Goal: Browse casually

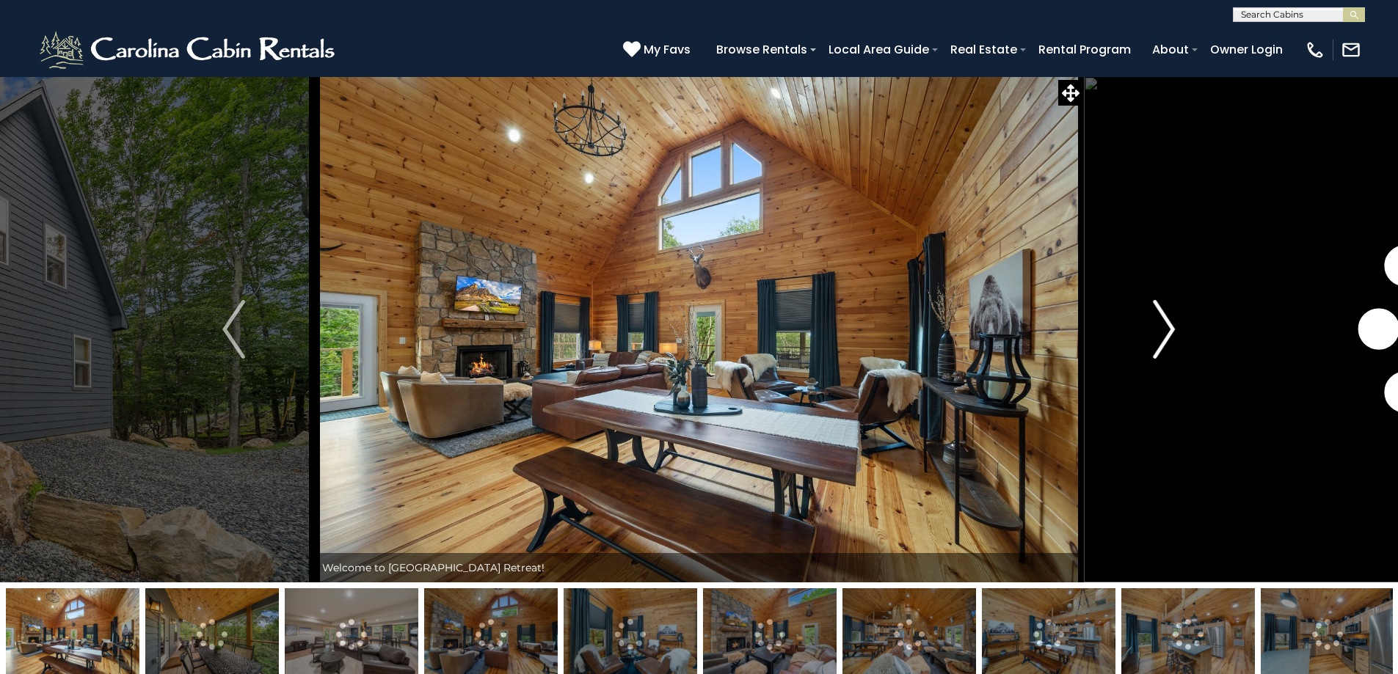
click at [1170, 326] on img "Next" at bounding box center [1164, 329] width 22 height 59
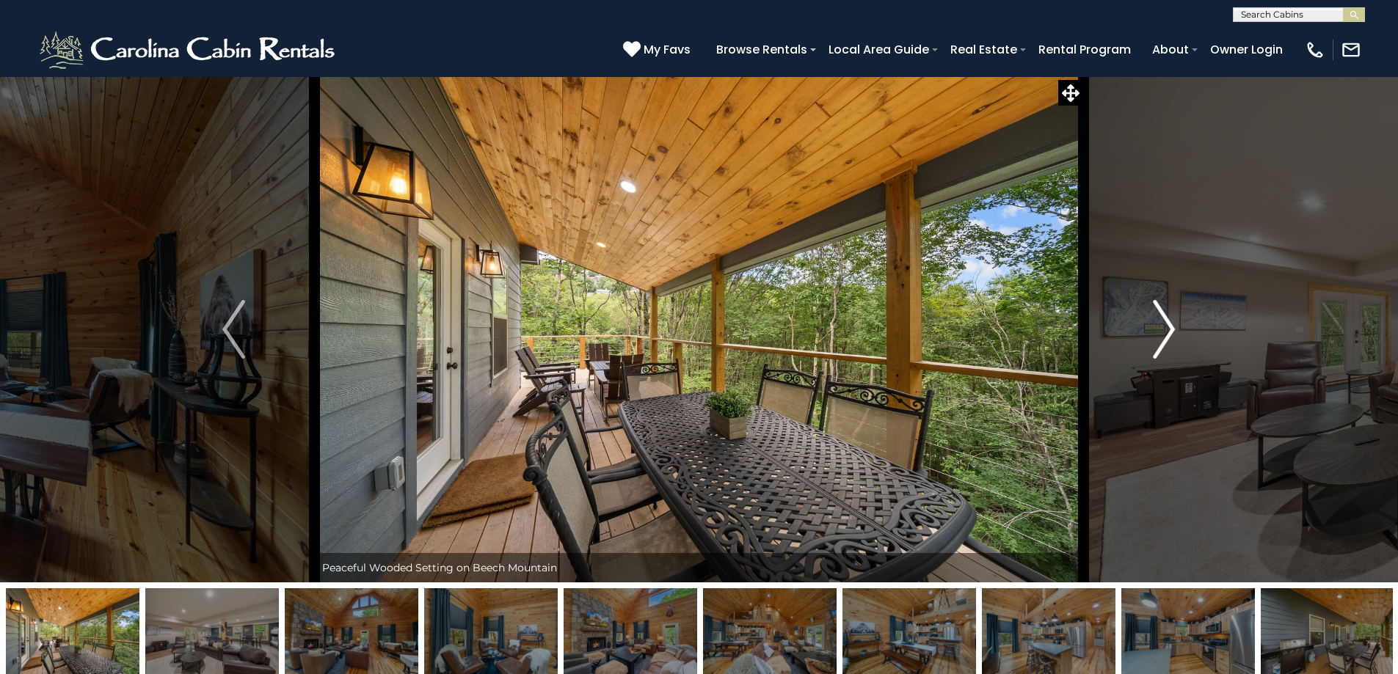
click at [1161, 335] on img "Next" at bounding box center [1164, 329] width 22 height 59
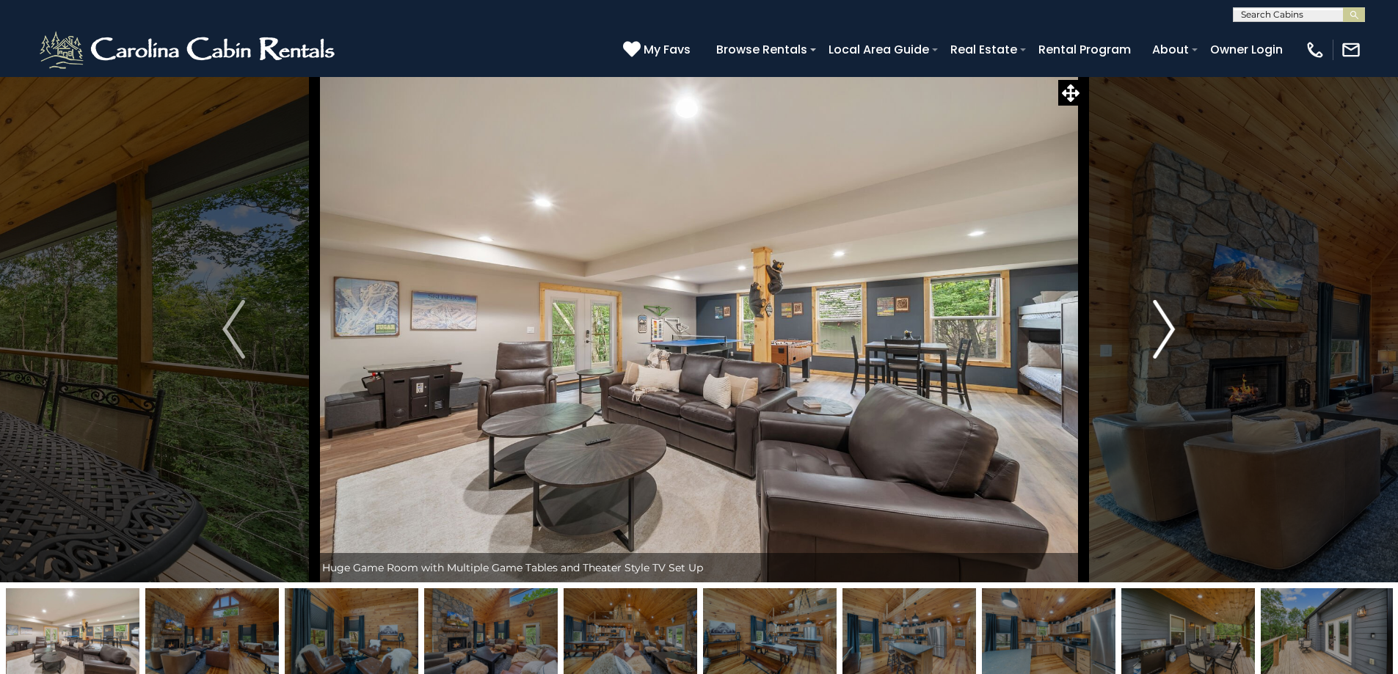
click at [1171, 329] on img "Next" at bounding box center [1164, 329] width 22 height 59
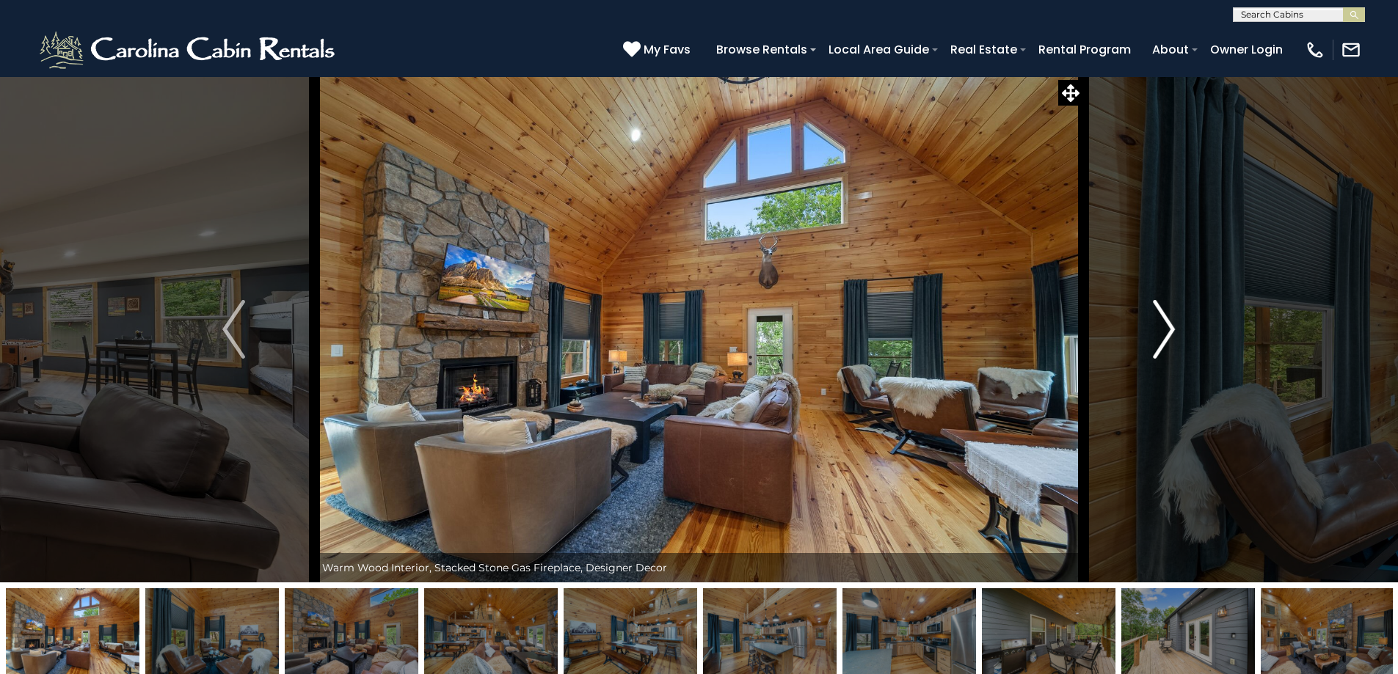
click at [1169, 329] on img "Next" at bounding box center [1164, 329] width 22 height 59
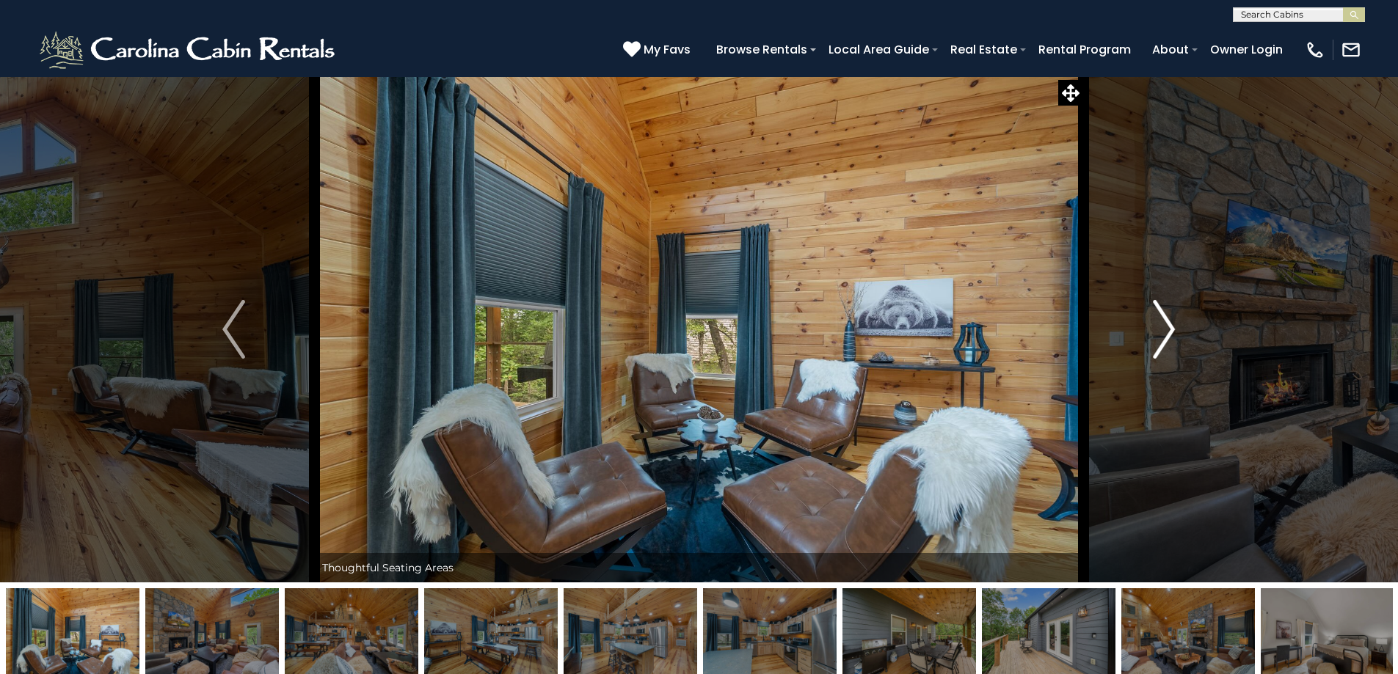
click at [1169, 329] on img "Next" at bounding box center [1164, 329] width 22 height 59
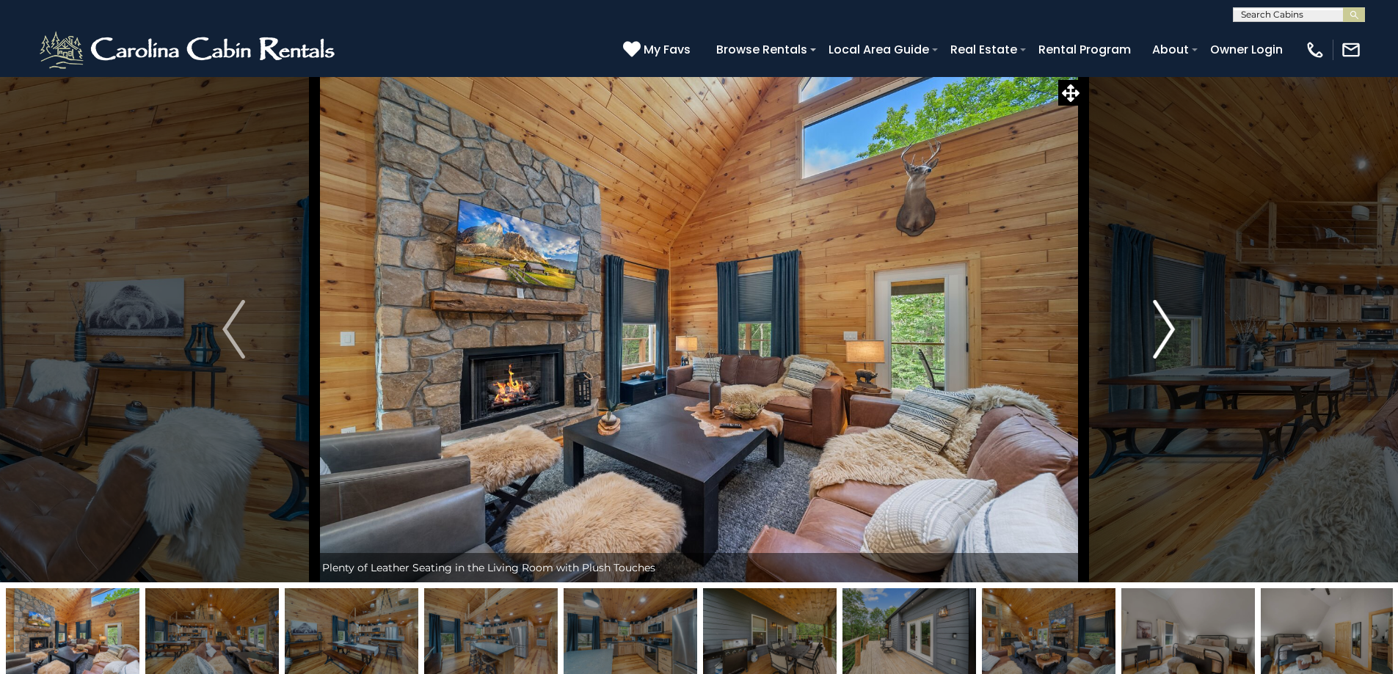
click at [1169, 330] on img "Next" at bounding box center [1164, 329] width 22 height 59
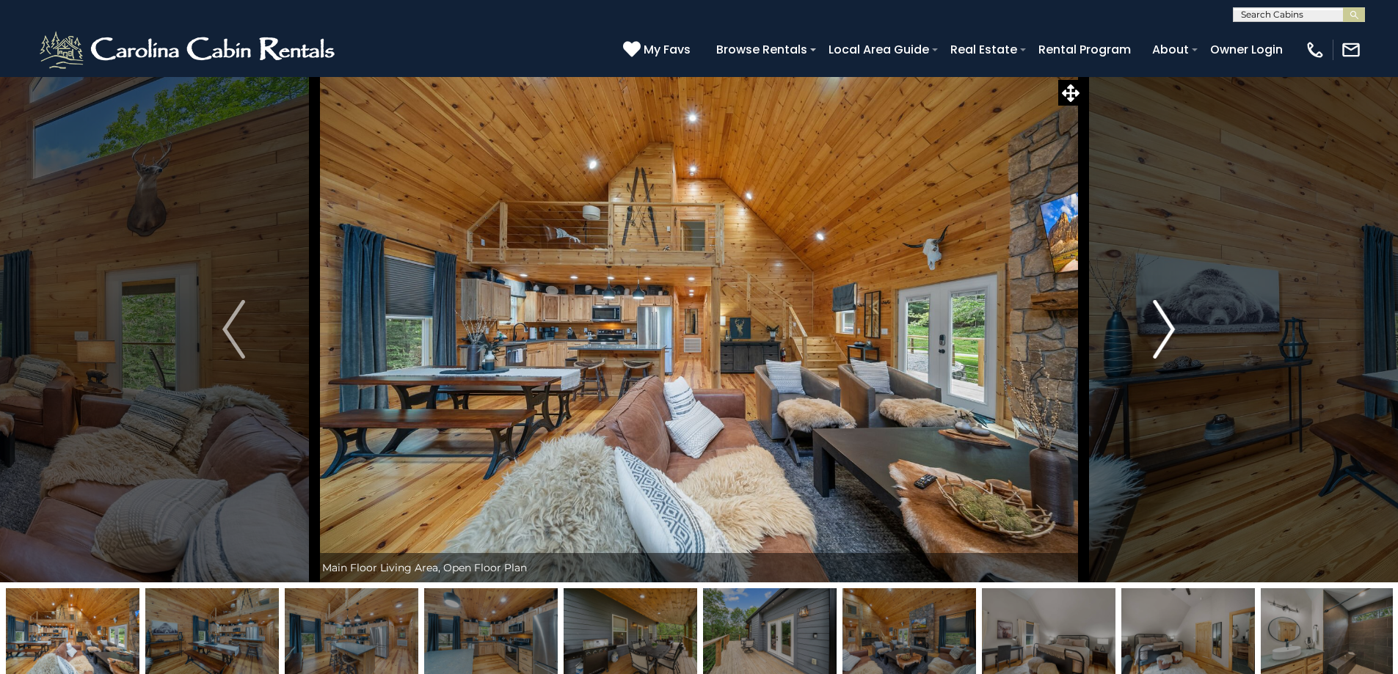
click at [1167, 332] on img "Next" at bounding box center [1164, 329] width 22 height 59
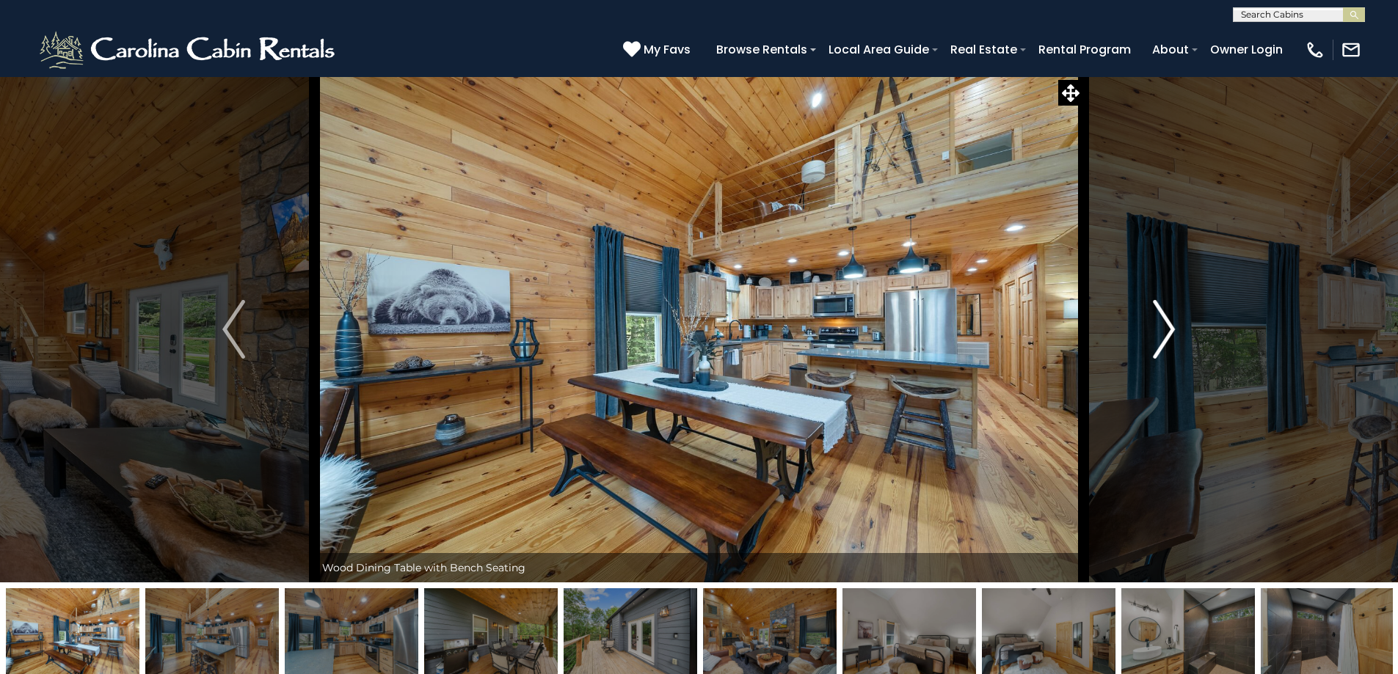
click at [1166, 332] on img "Next" at bounding box center [1164, 329] width 22 height 59
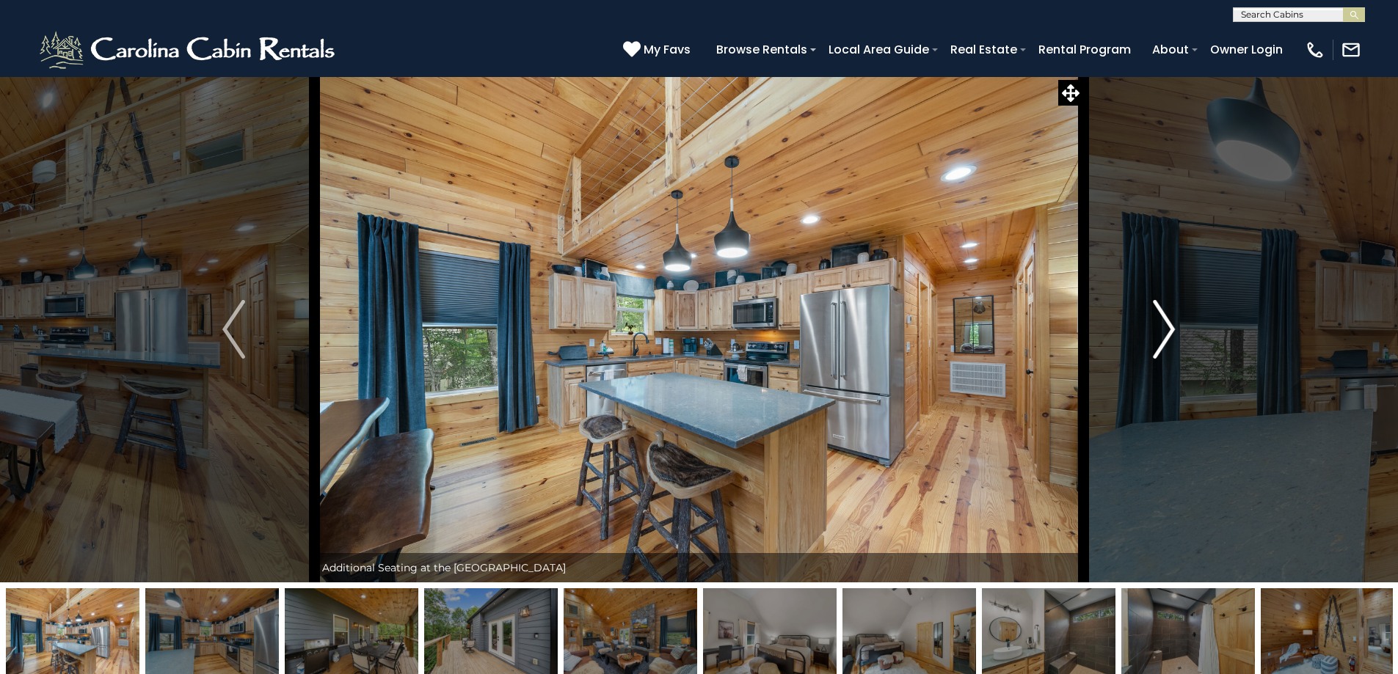
click at [1166, 332] on img "Next" at bounding box center [1164, 329] width 22 height 59
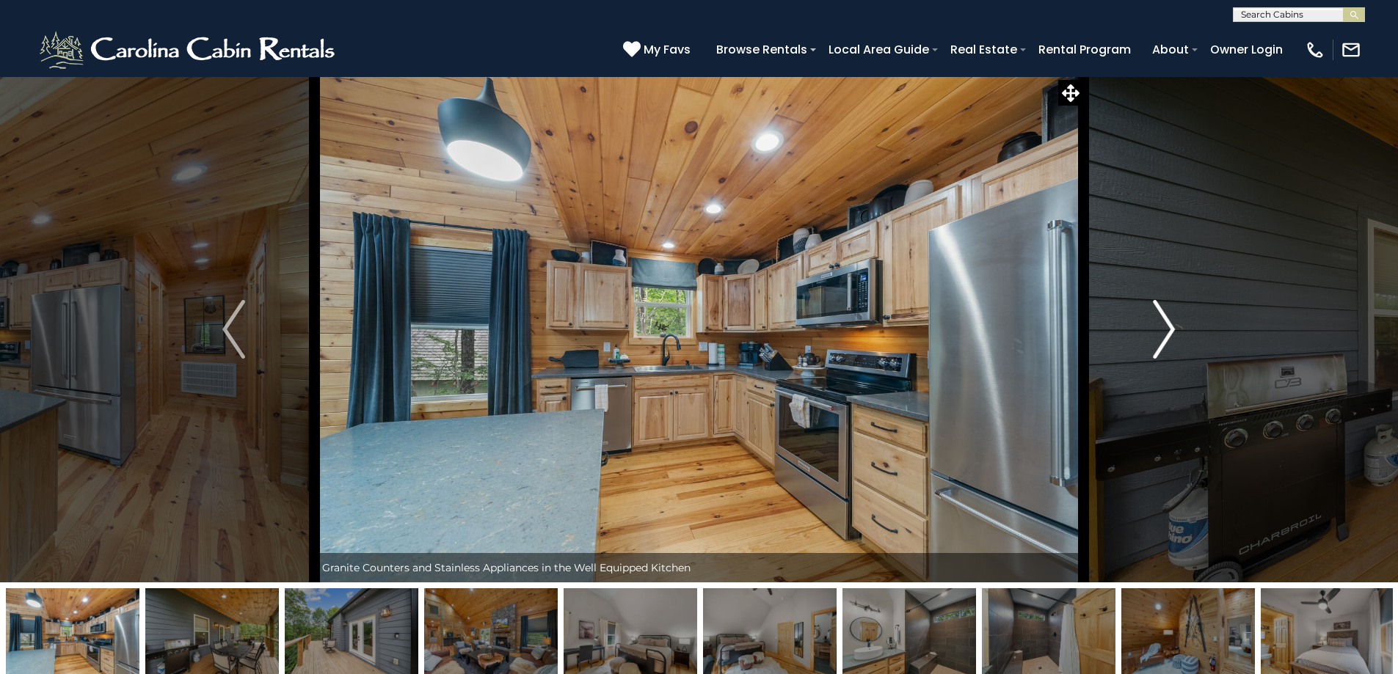
click at [1166, 332] on img "Next" at bounding box center [1164, 329] width 22 height 59
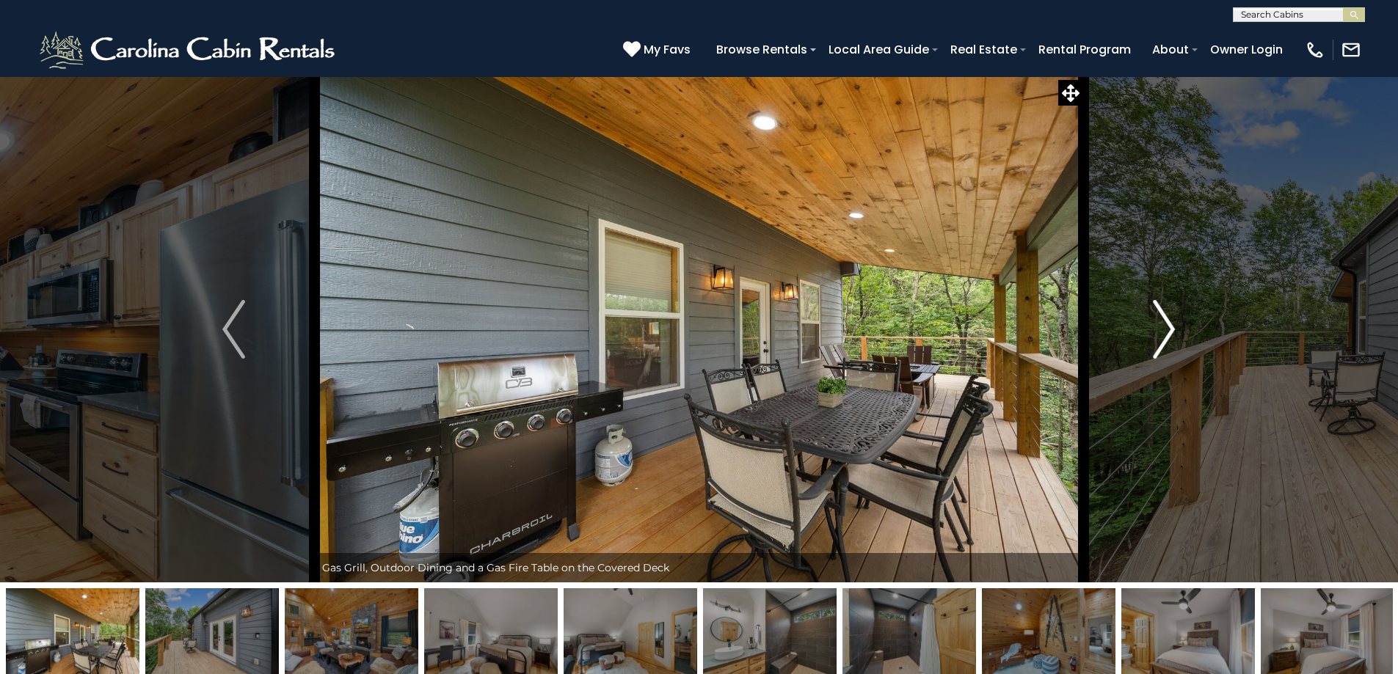
click at [1166, 332] on img "Next" at bounding box center [1164, 329] width 22 height 59
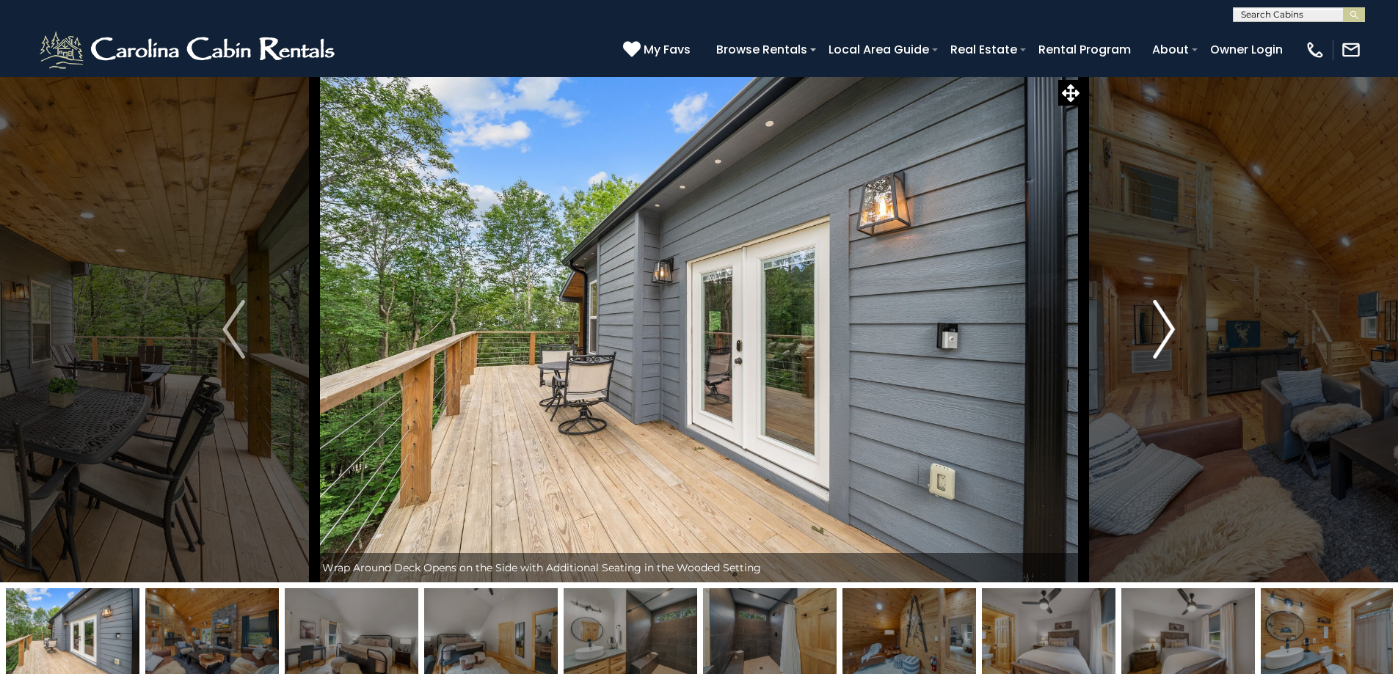
click at [1165, 332] on img "Next" at bounding box center [1164, 329] width 22 height 59
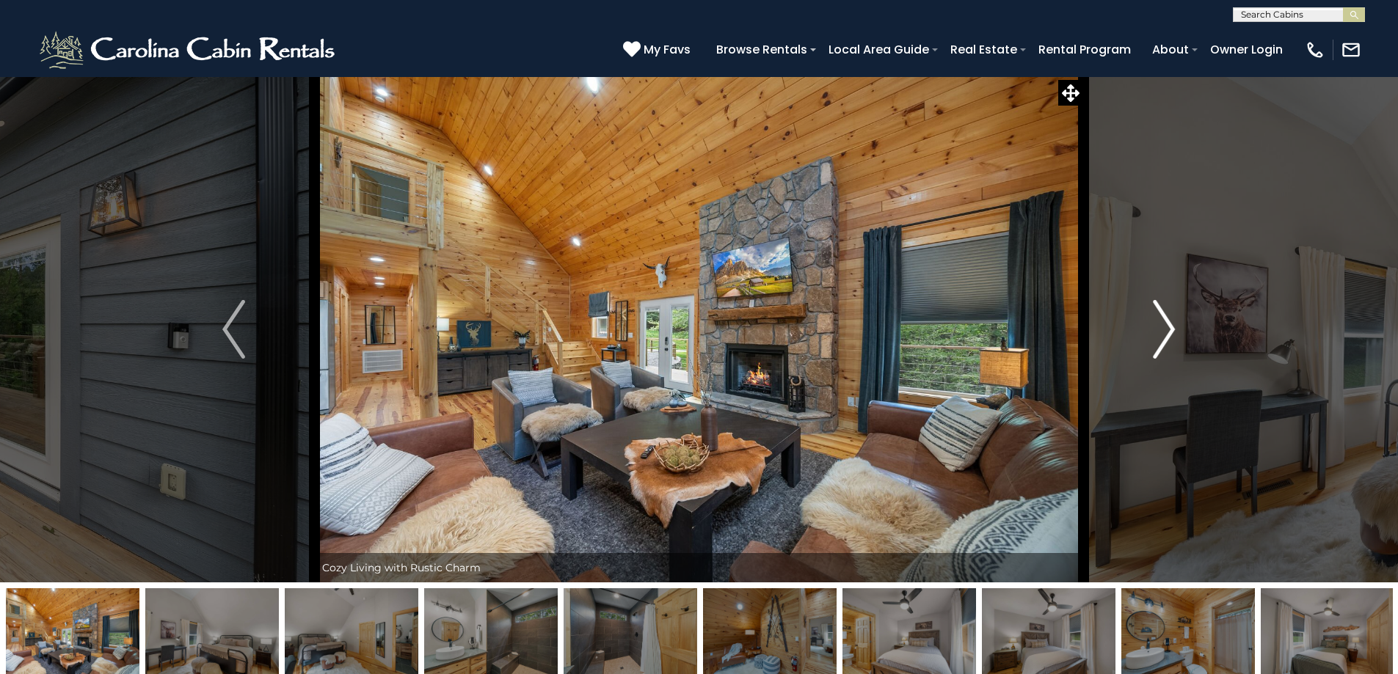
click at [1164, 332] on img "Next" at bounding box center [1164, 329] width 22 height 59
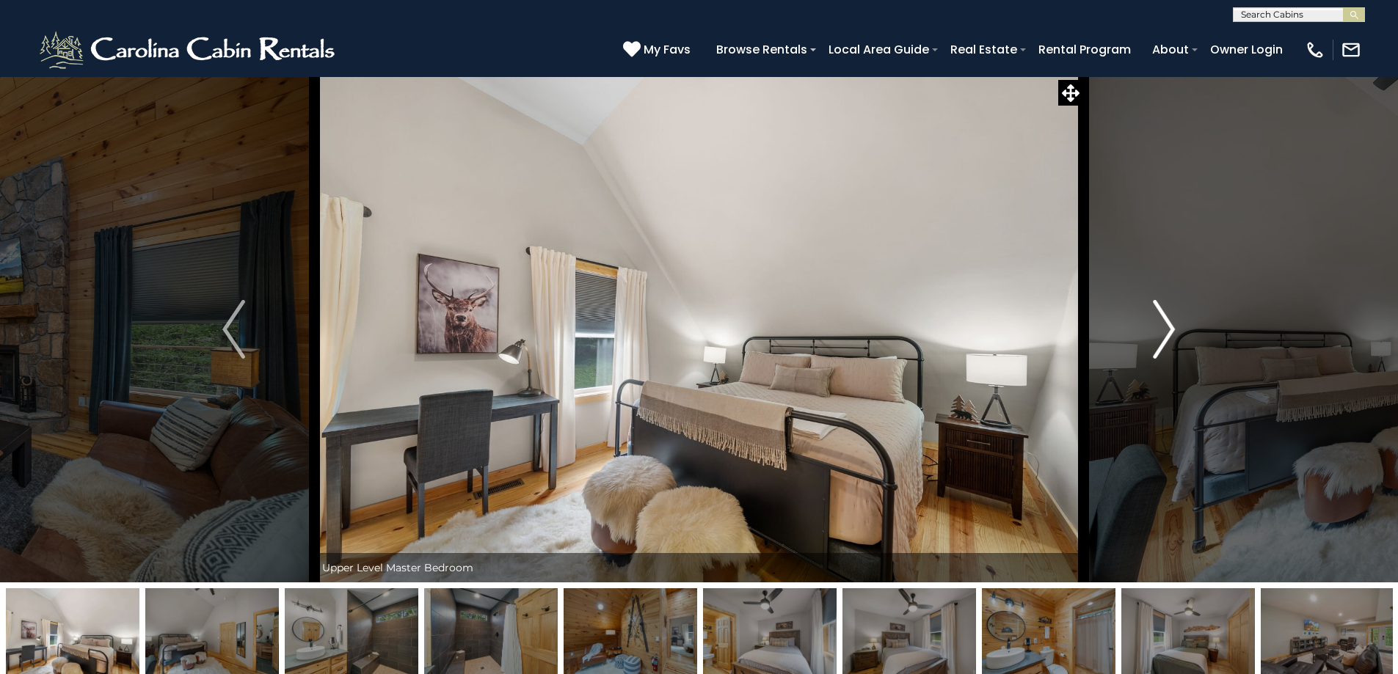
click at [1164, 332] on img "Next" at bounding box center [1164, 329] width 22 height 59
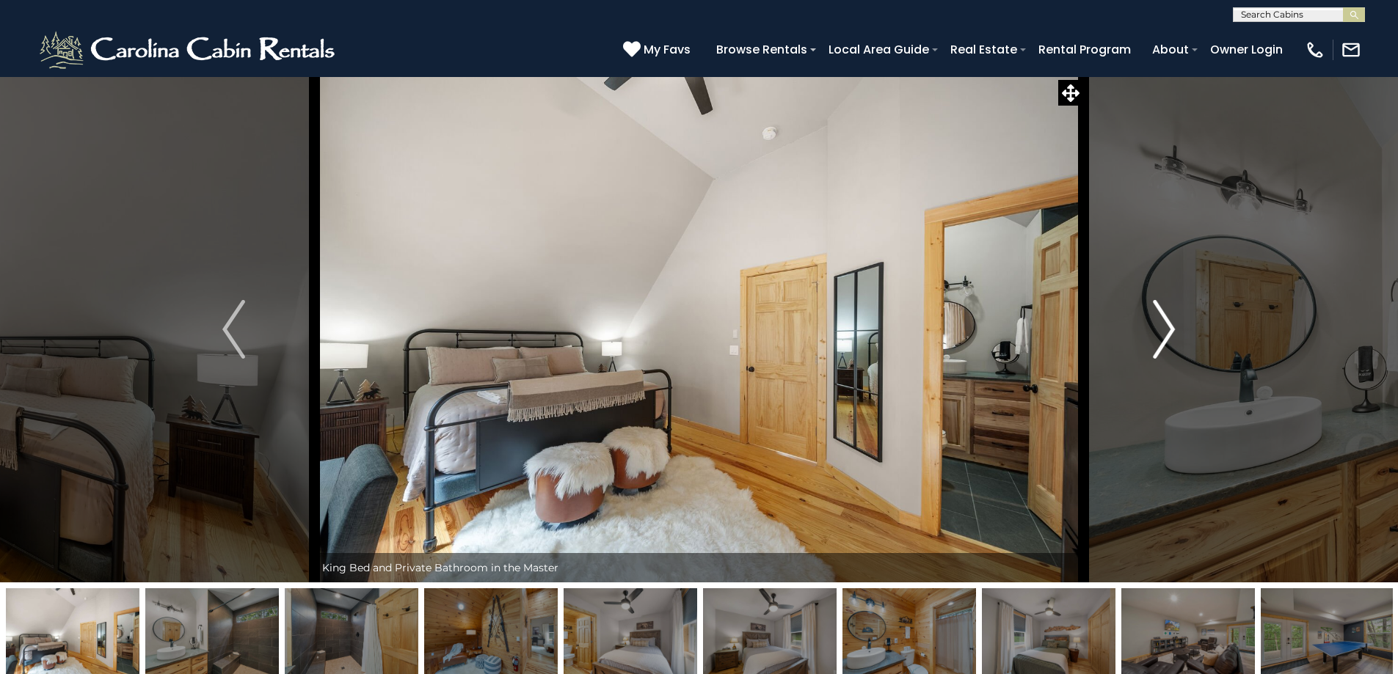
click at [1164, 332] on img "Next" at bounding box center [1164, 329] width 22 height 59
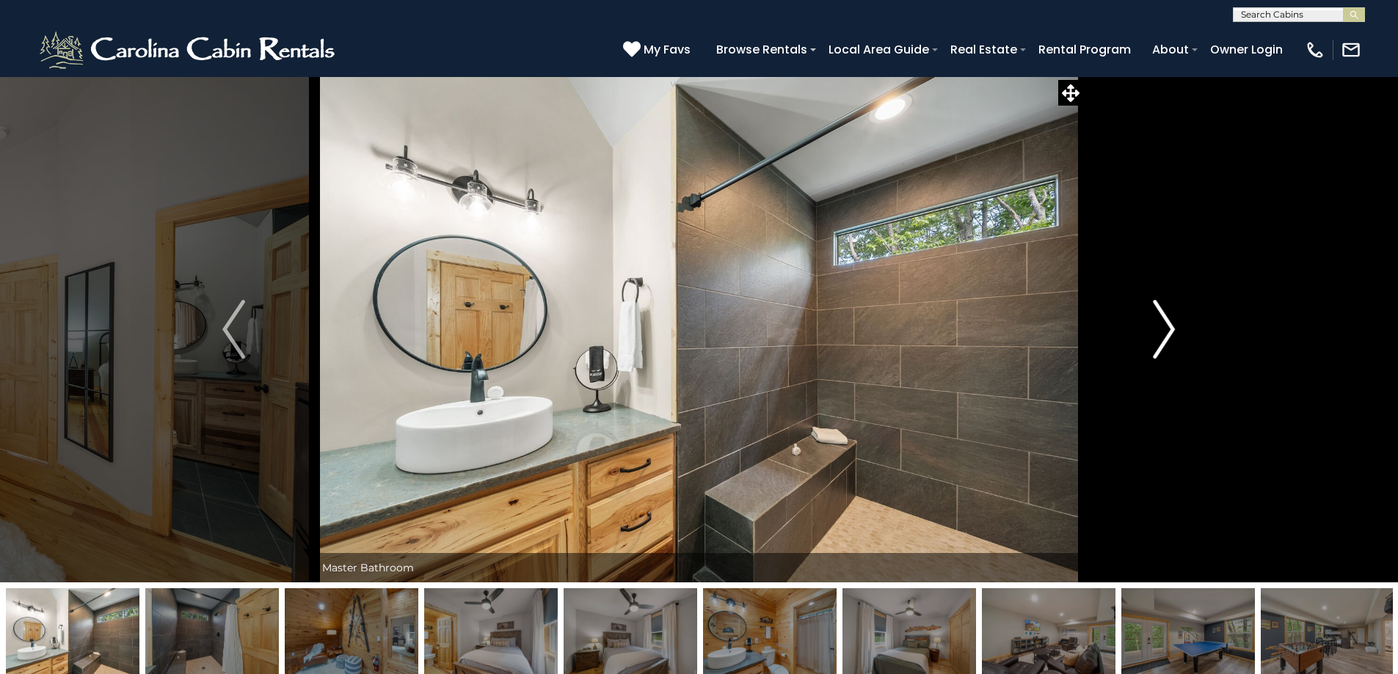
click at [1164, 332] on img "Next" at bounding box center [1164, 329] width 22 height 59
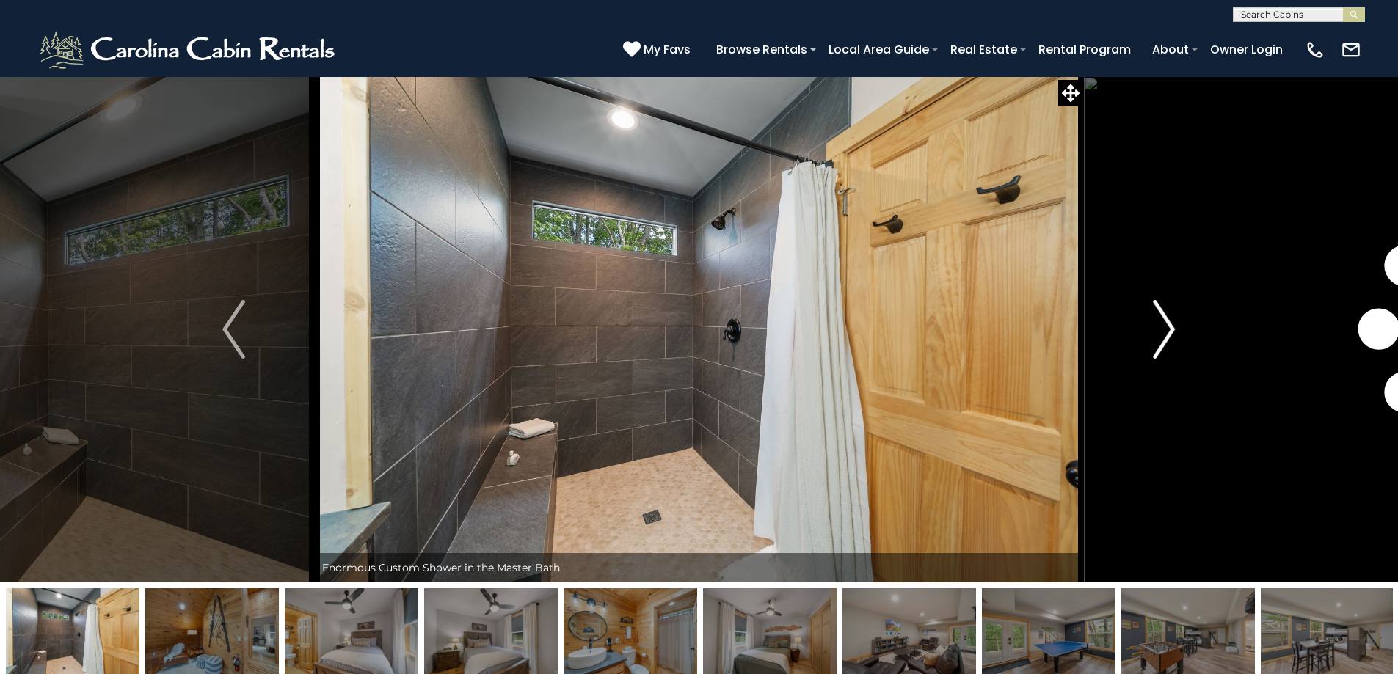
click at [1164, 332] on img "Next" at bounding box center [1164, 329] width 22 height 59
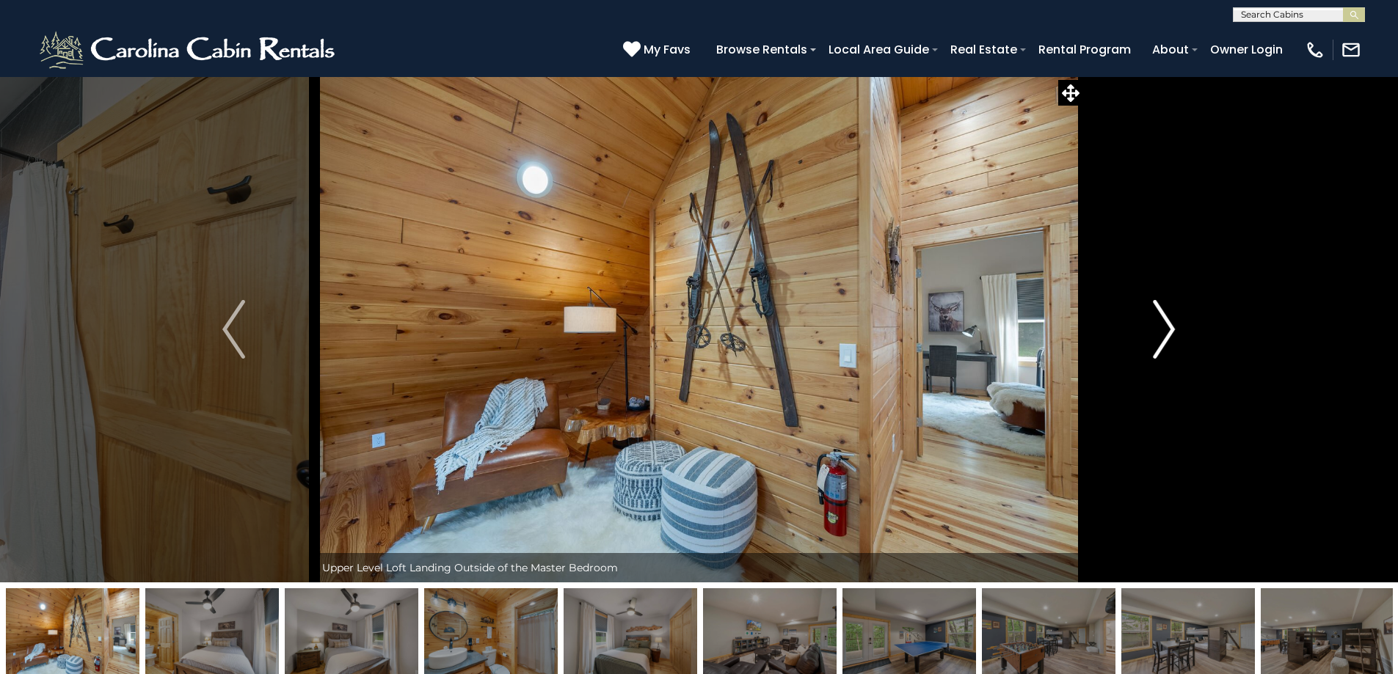
click at [1164, 332] on img "Next" at bounding box center [1164, 329] width 22 height 59
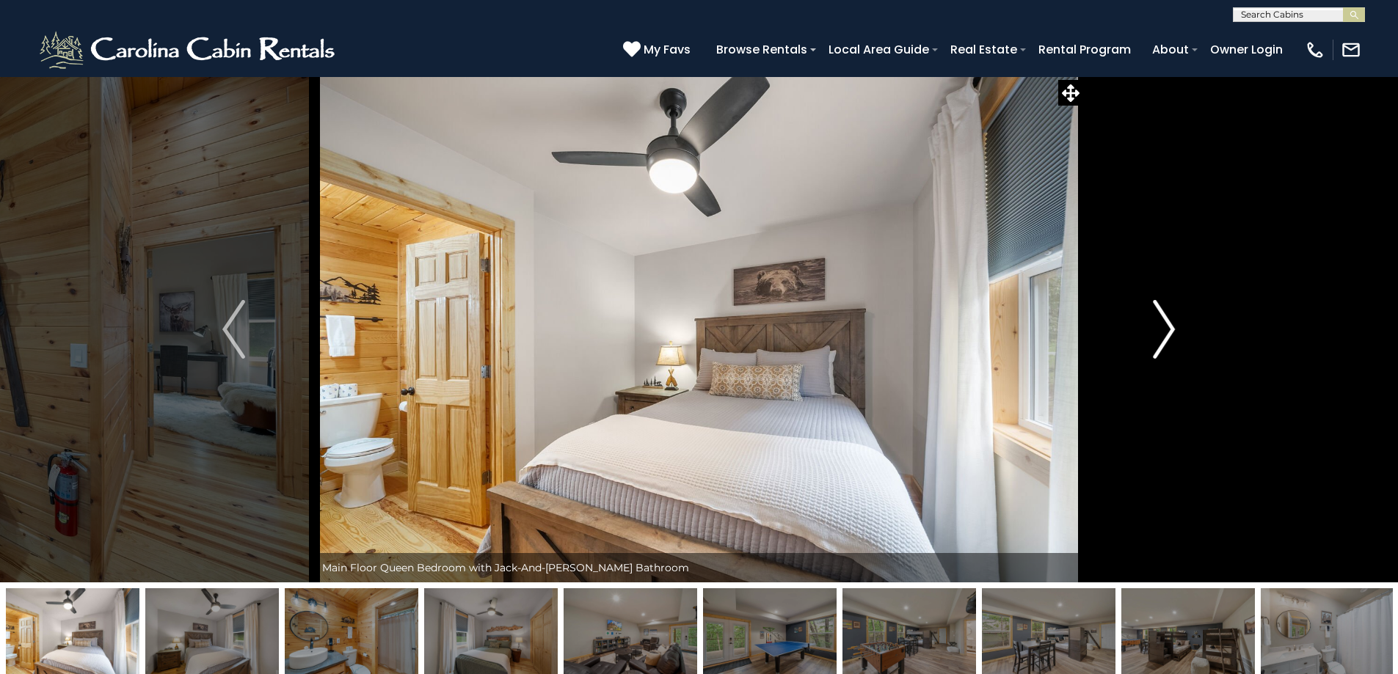
click at [1164, 332] on img "Next" at bounding box center [1164, 329] width 22 height 59
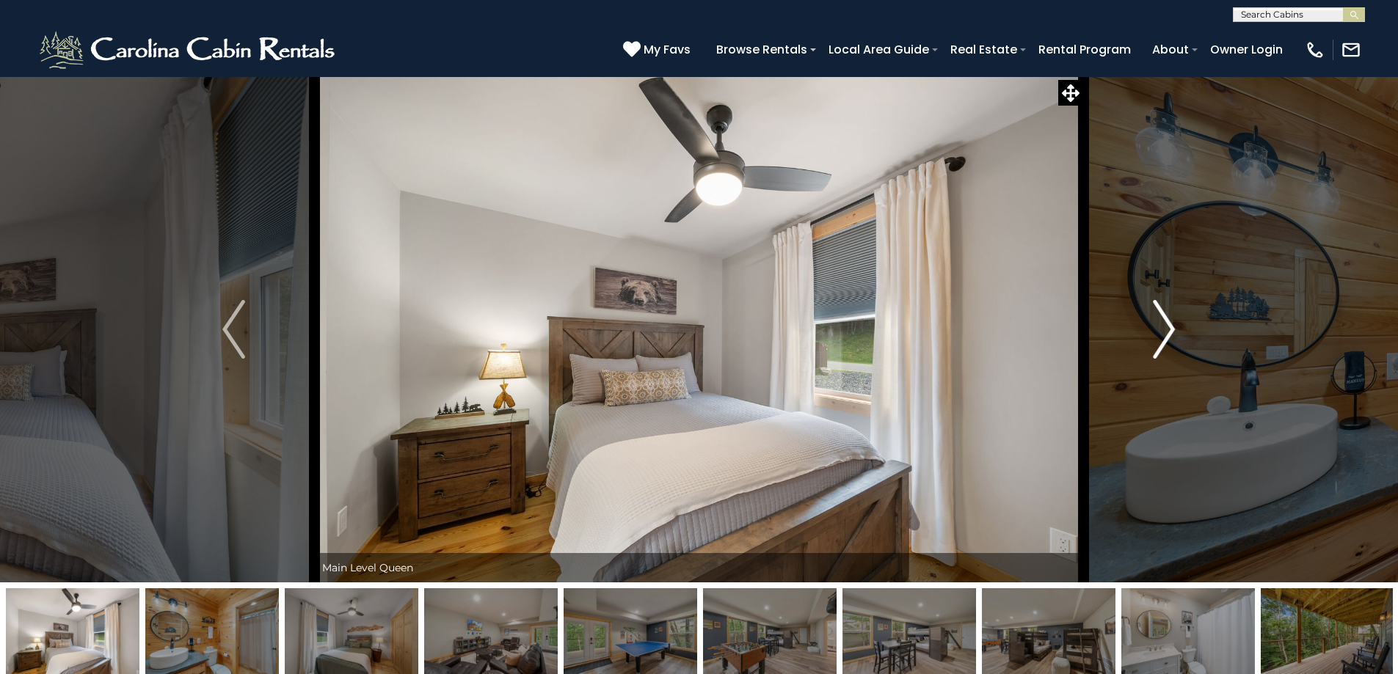
click at [1164, 332] on img "Next" at bounding box center [1164, 329] width 22 height 59
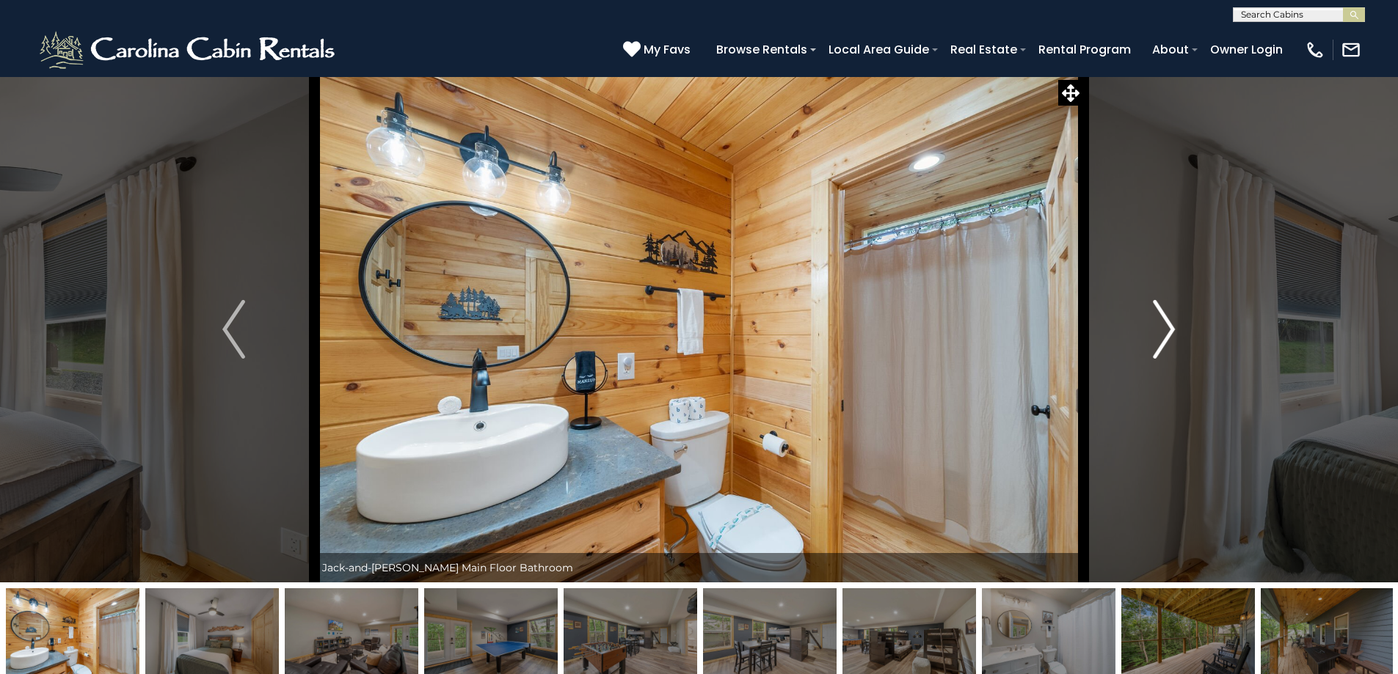
click at [1164, 332] on img "Next" at bounding box center [1164, 329] width 22 height 59
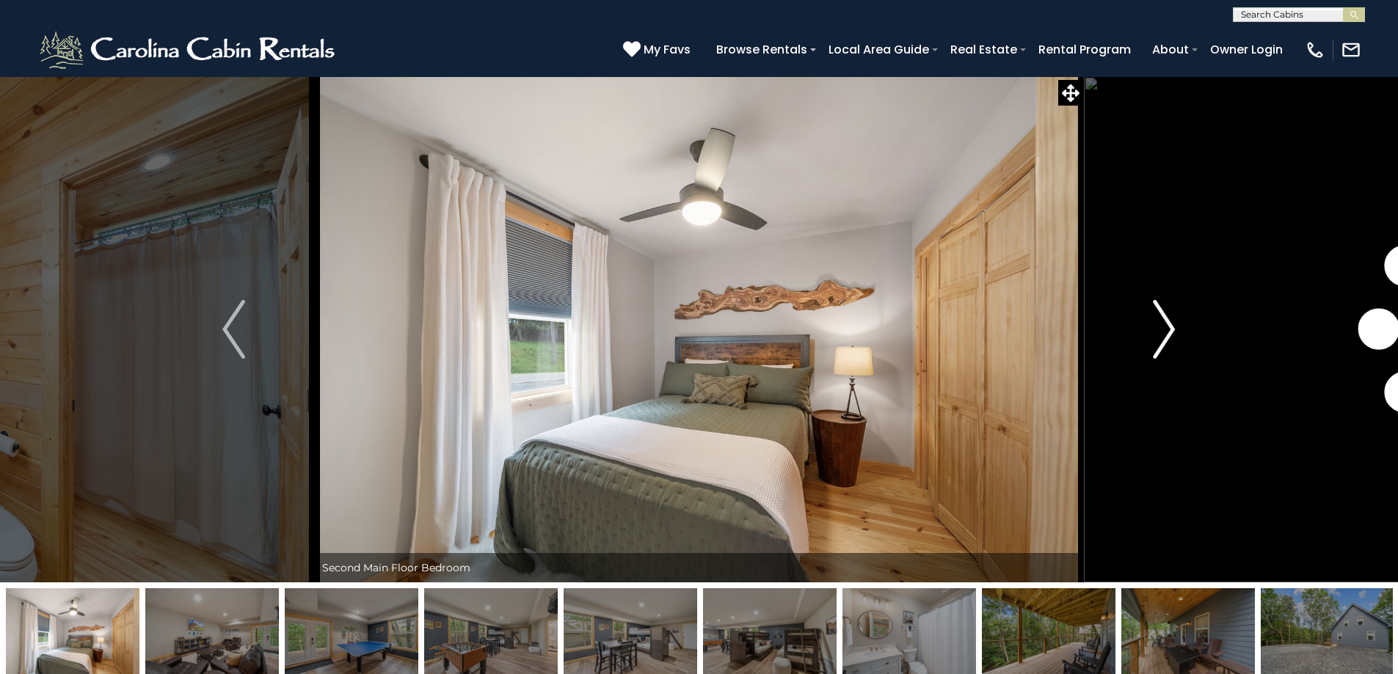
click at [1164, 332] on img "Next" at bounding box center [1164, 329] width 22 height 59
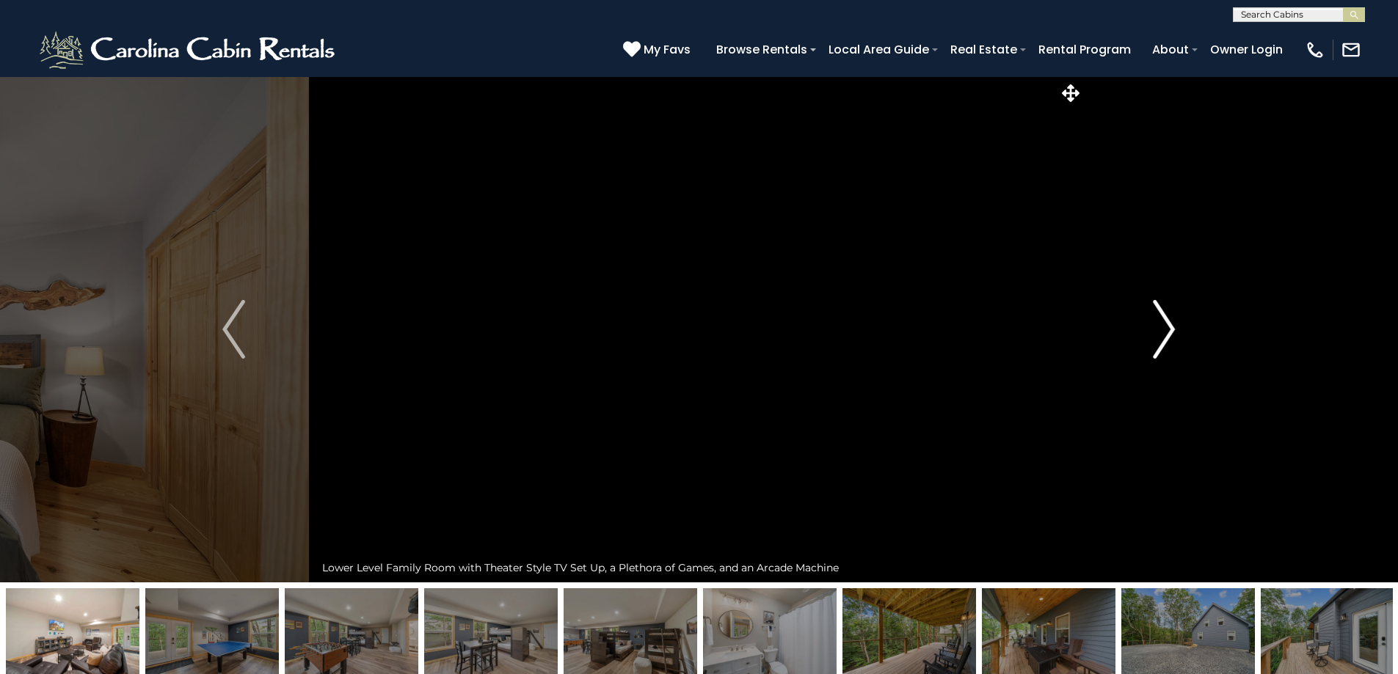
click at [1164, 332] on img "Next" at bounding box center [1164, 329] width 22 height 59
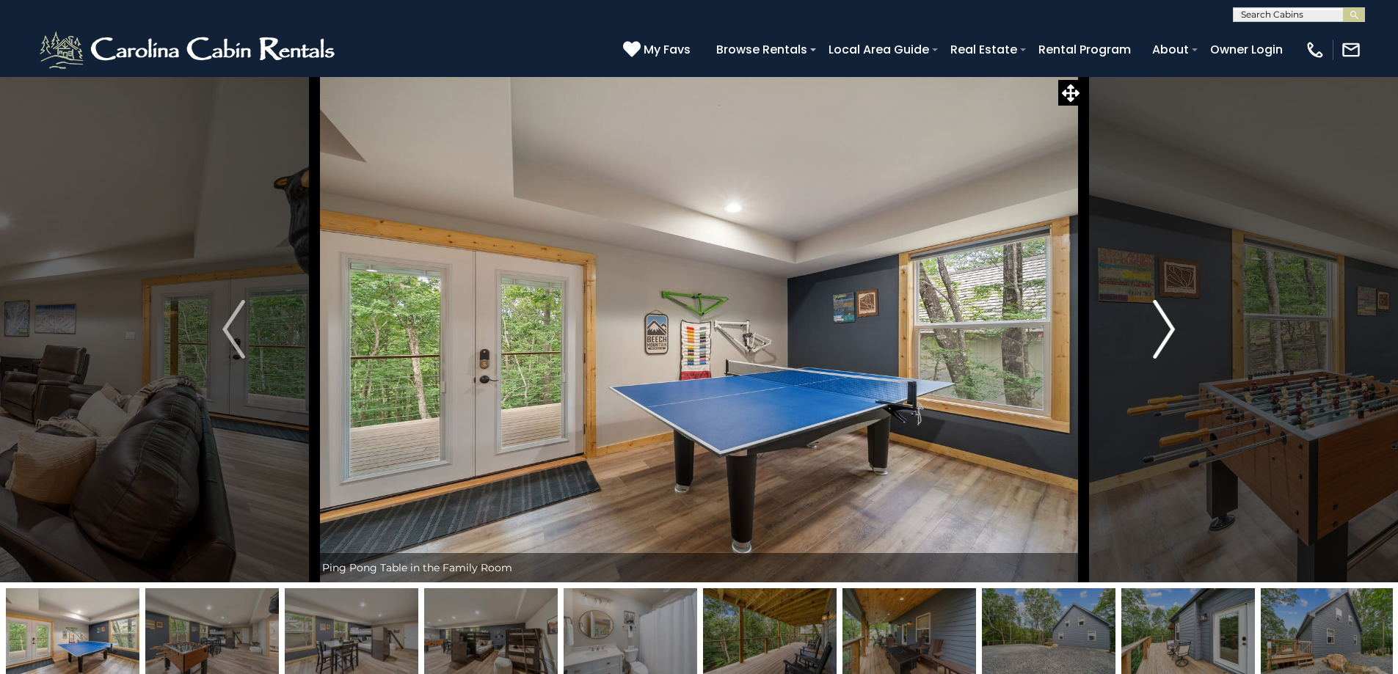
click at [1164, 332] on img "Next" at bounding box center [1164, 329] width 22 height 59
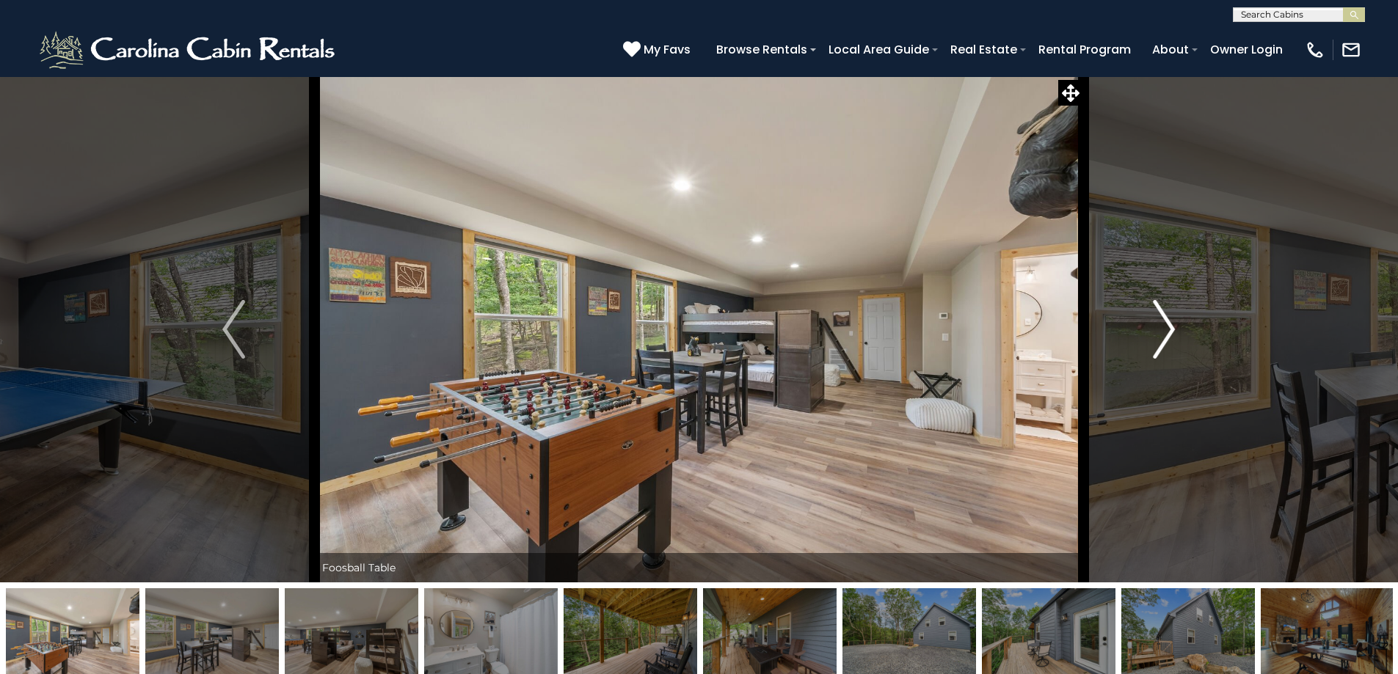
click at [1164, 332] on img "Next" at bounding box center [1164, 329] width 22 height 59
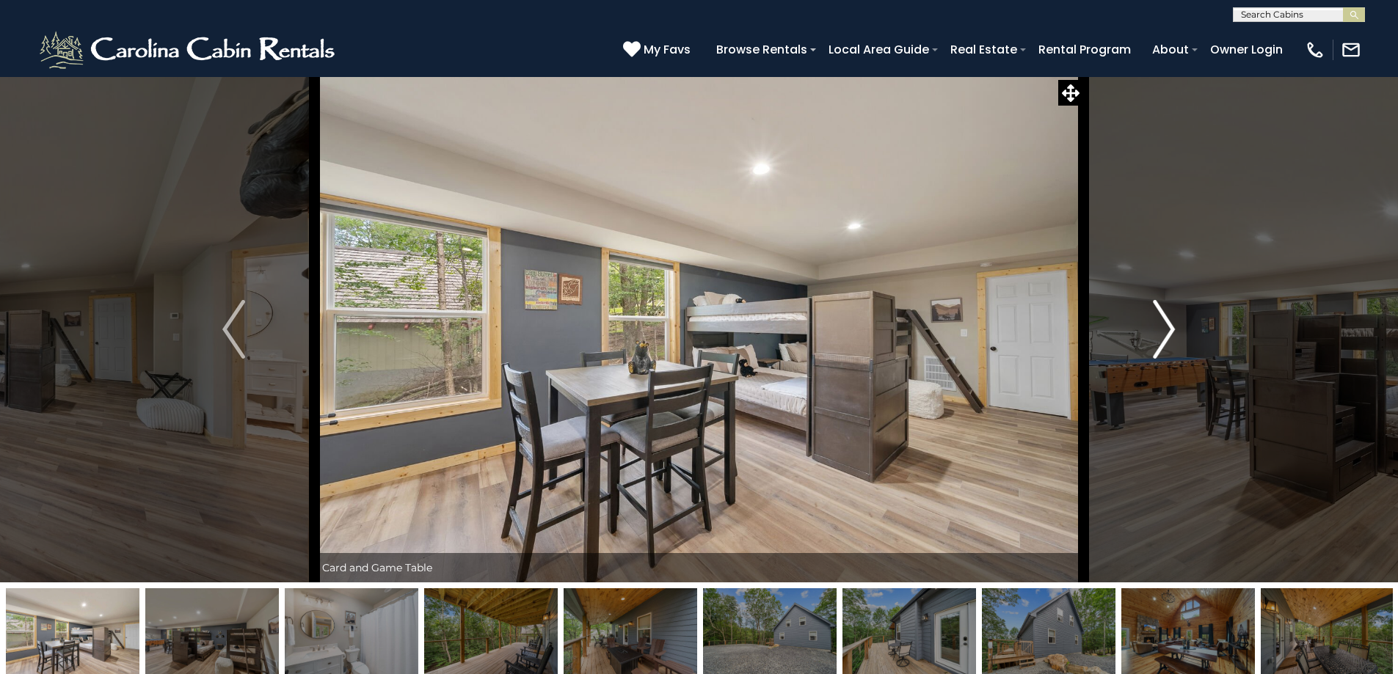
click at [1164, 332] on img "Next" at bounding box center [1164, 329] width 22 height 59
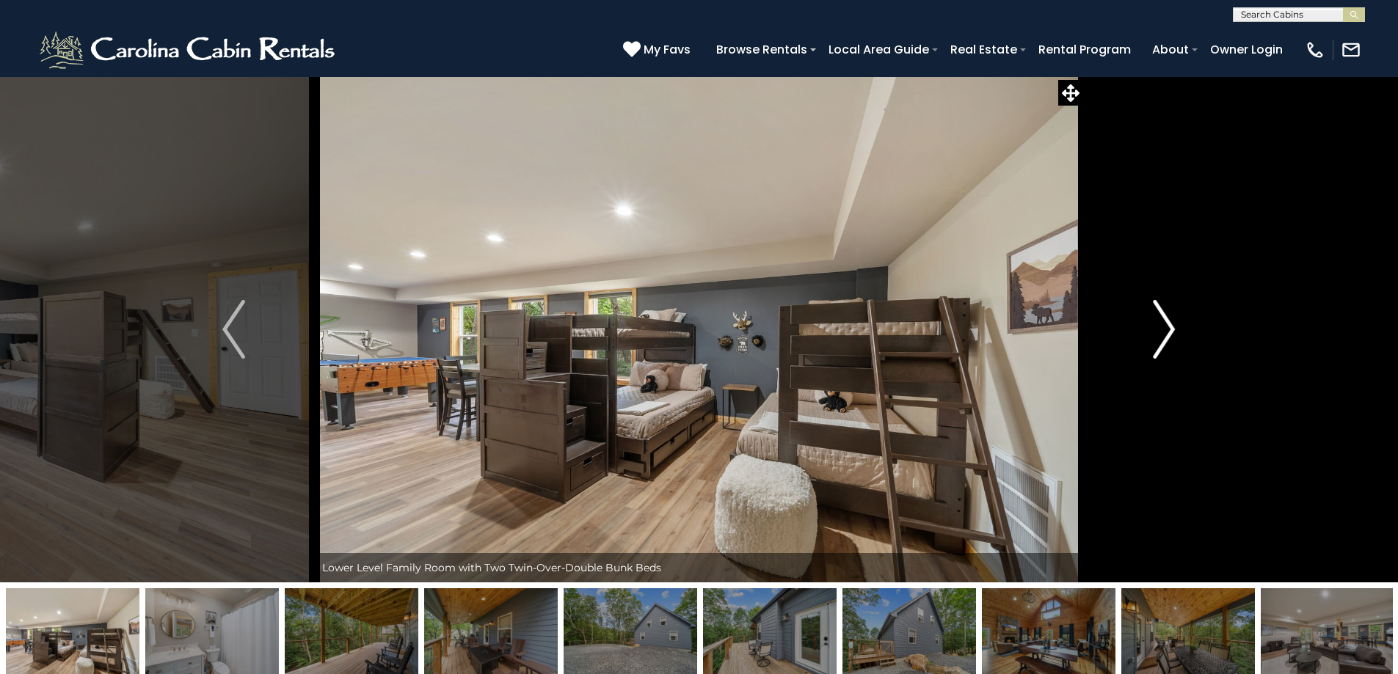
click at [1164, 332] on img "Next" at bounding box center [1164, 329] width 22 height 59
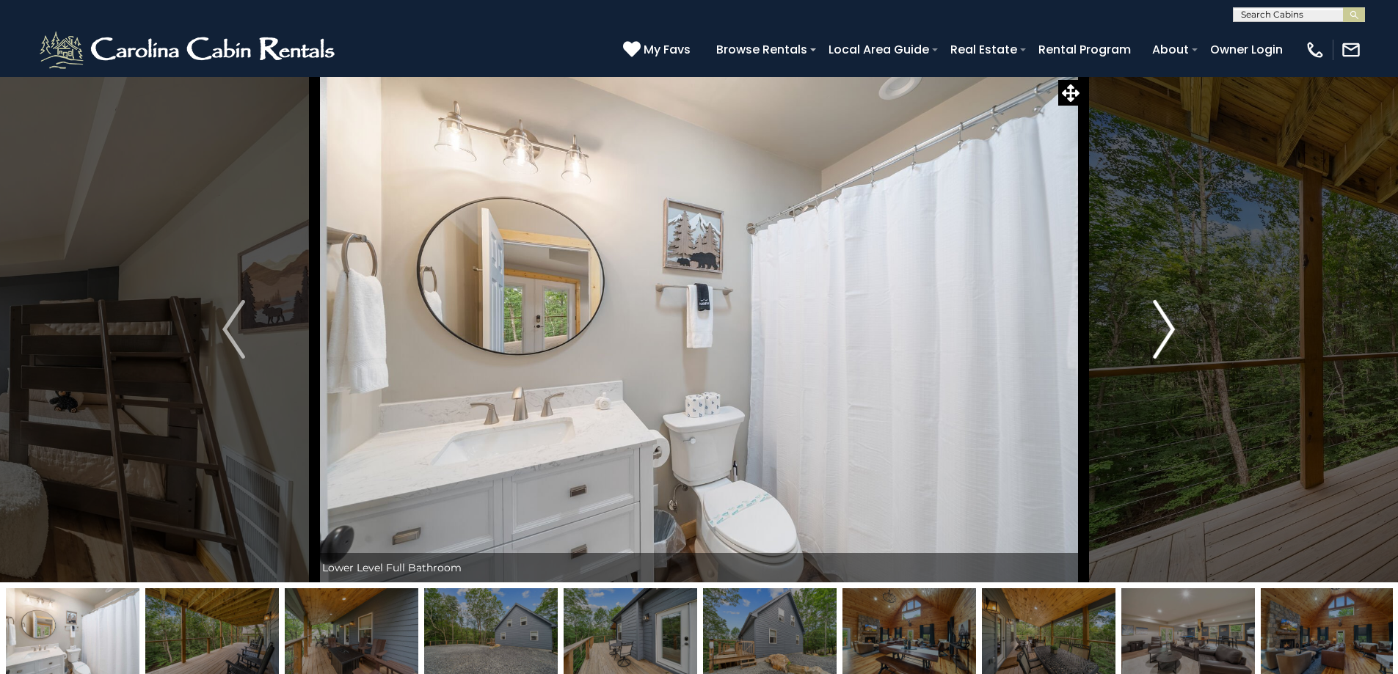
click at [1164, 332] on img "Next" at bounding box center [1164, 329] width 22 height 59
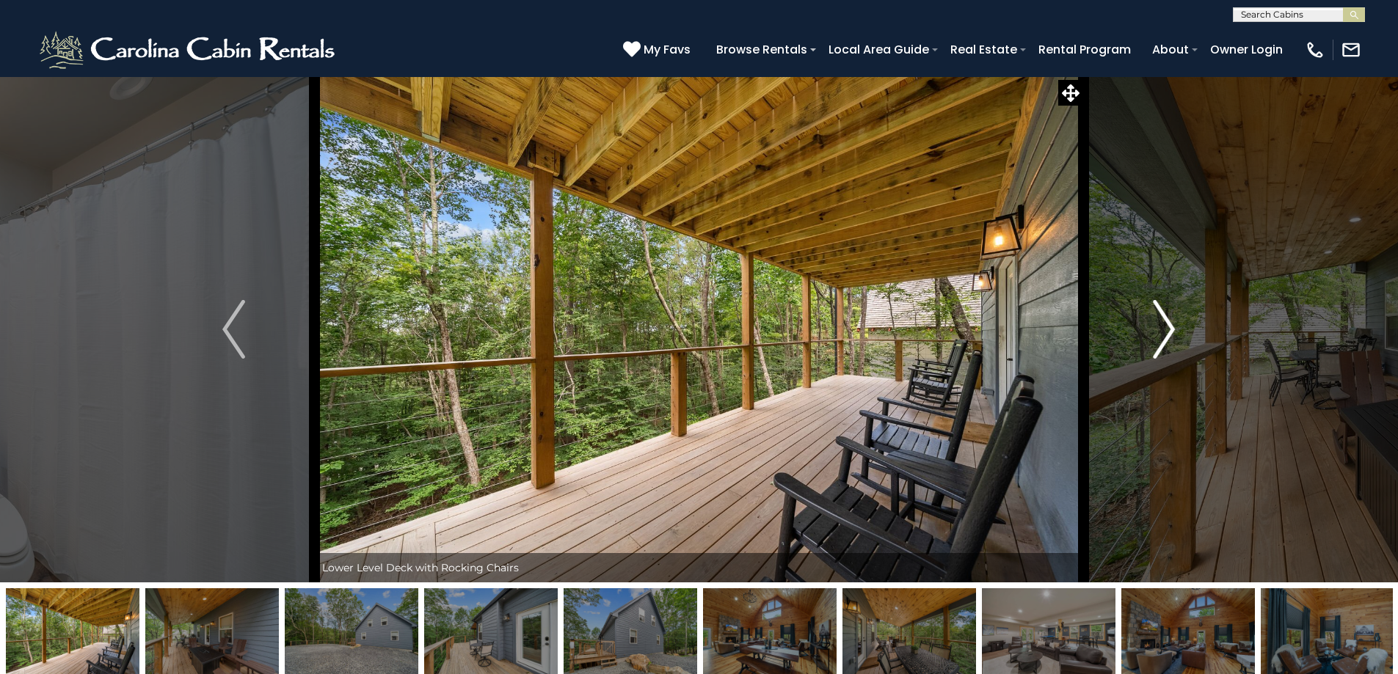
click at [1163, 332] on img "Next" at bounding box center [1164, 329] width 22 height 59
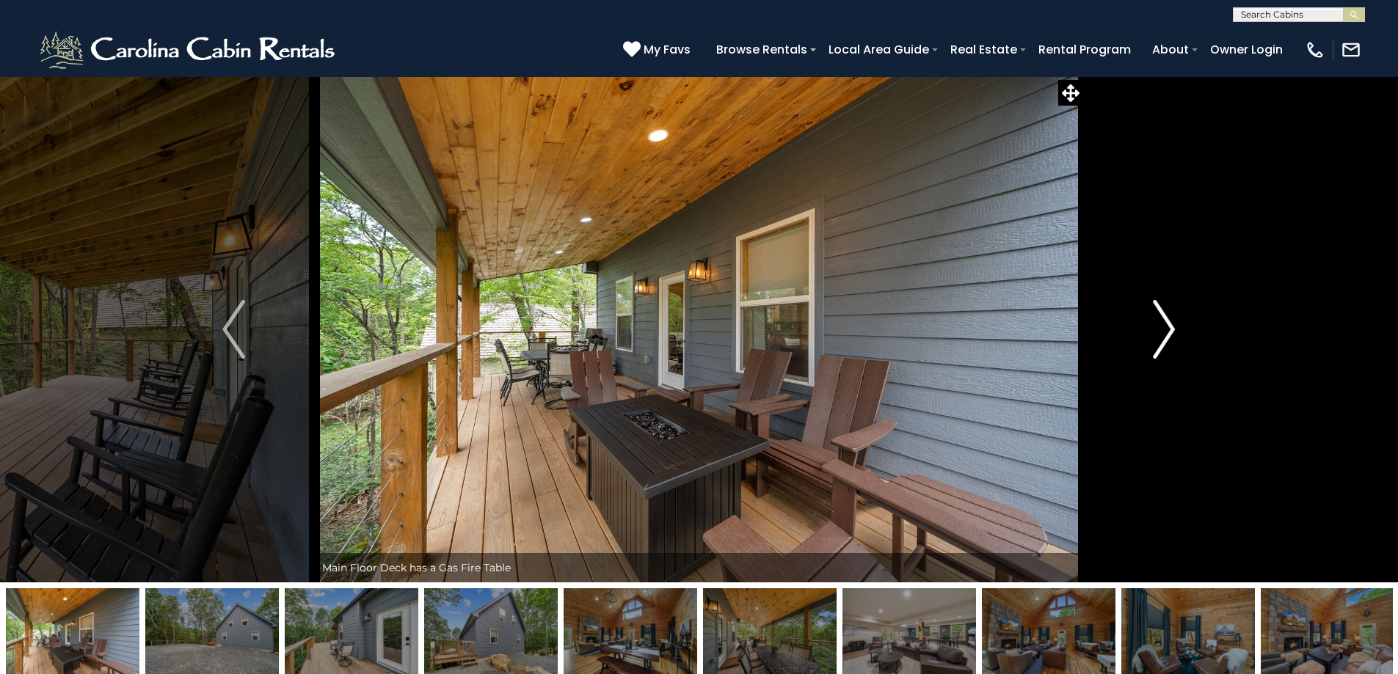
click at [1158, 329] on img "Next" at bounding box center [1164, 329] width 22 height 59
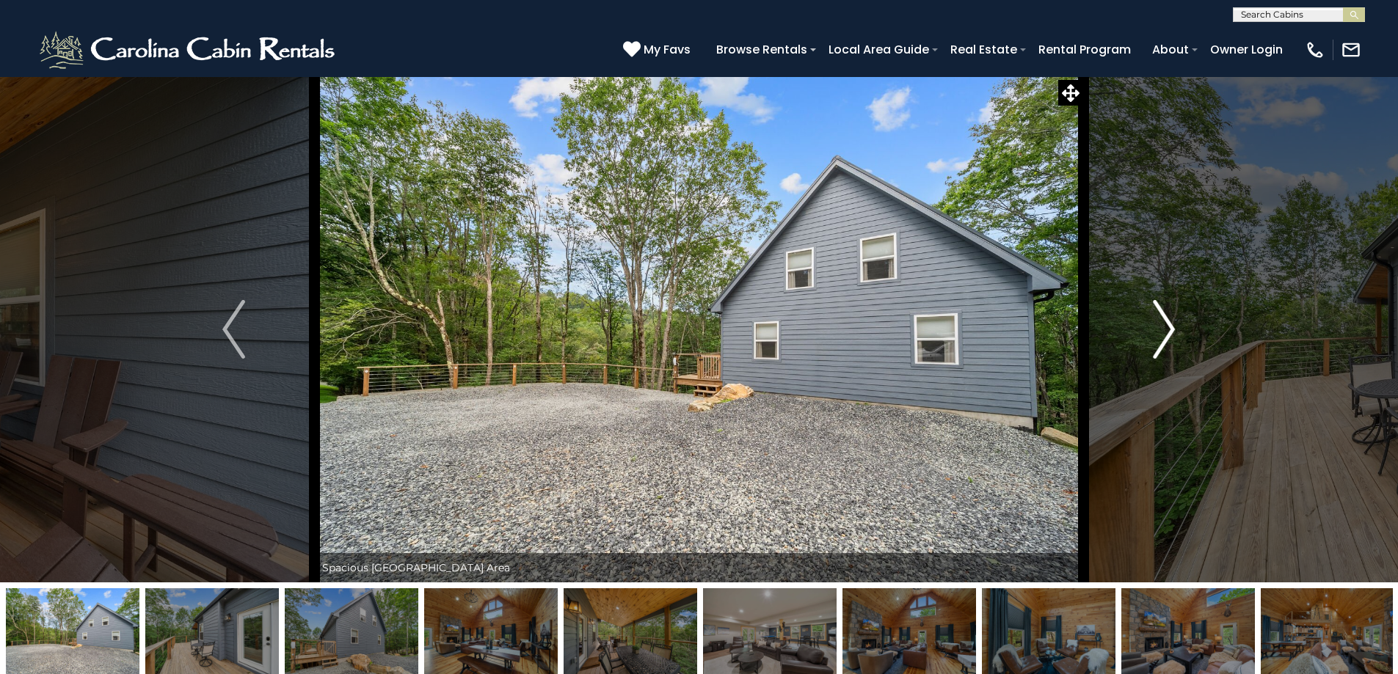
click at [1158, 329] on img "Next" at bounding box center [1164, 329] width 22 height 59
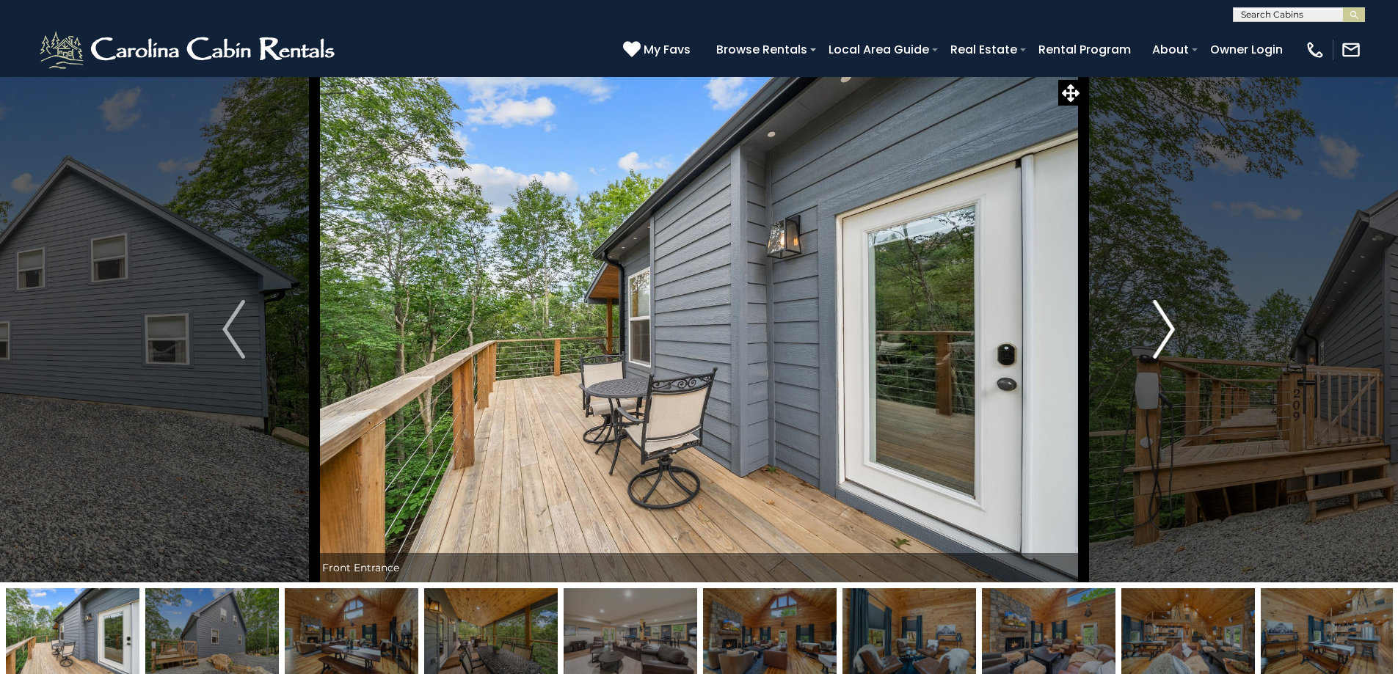
click at [1158, 329] on img "Next" at bounding box center [1164, 329] width 22 height 59
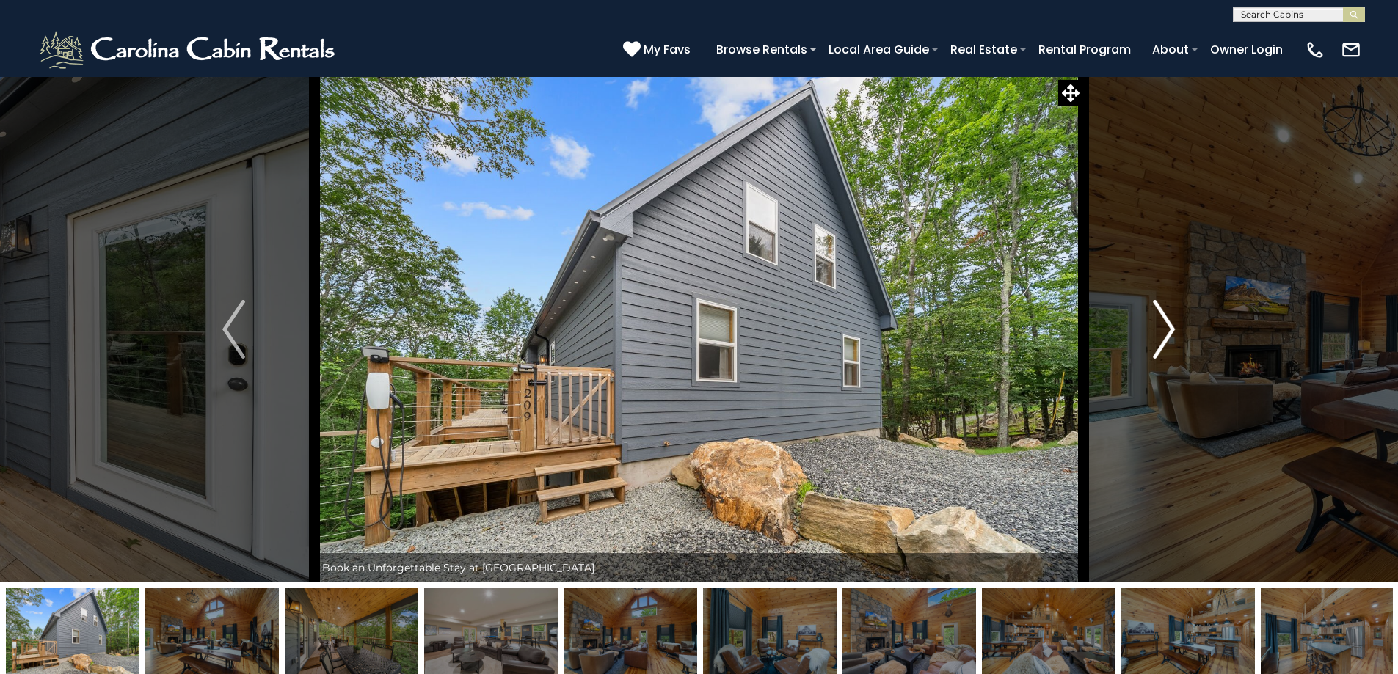
click at [1158, 329] on img "Next" at bounding box center [1164, 329] width 22 height 59
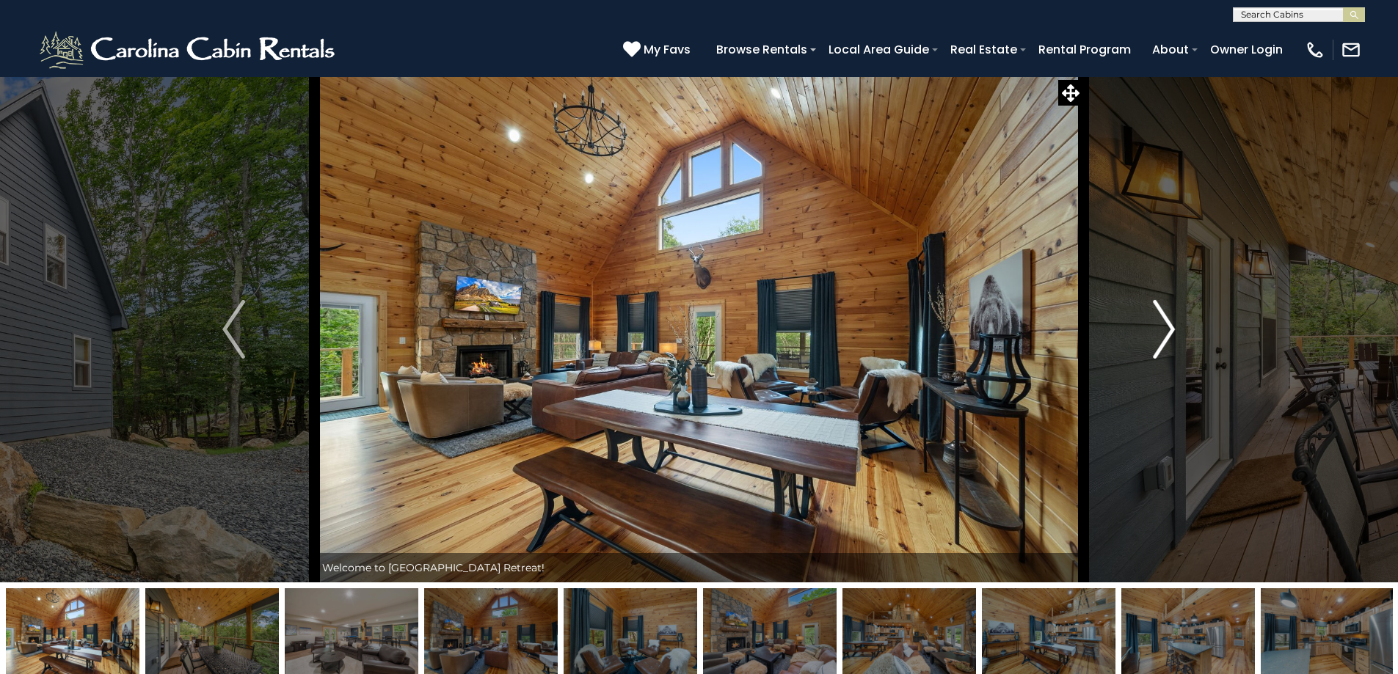
click at [1158, 329] on img "Next" at bounding box center [1164, 329] width 22 height 59
